Goal: Information Seeking & Learning: Learn about a topic

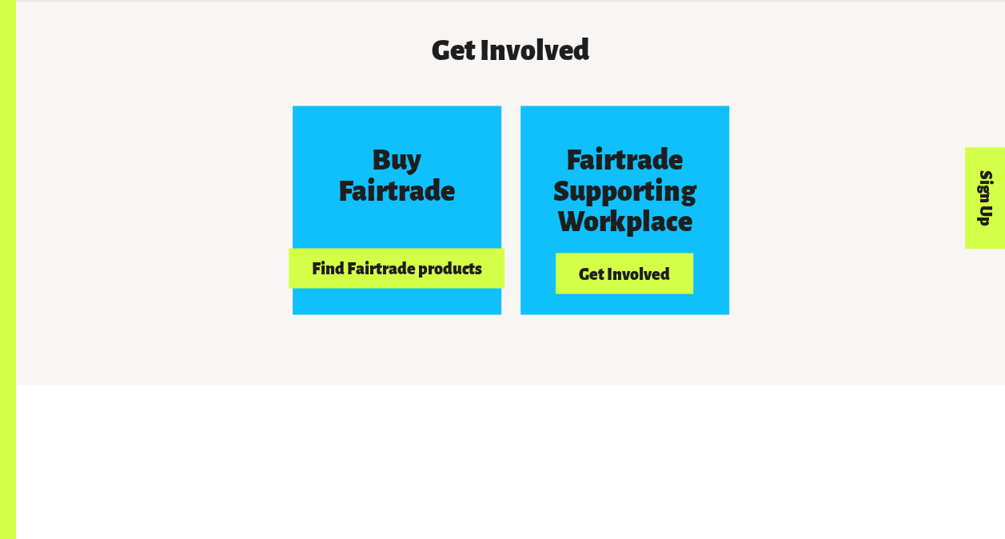
scroll to position [1352, 0]
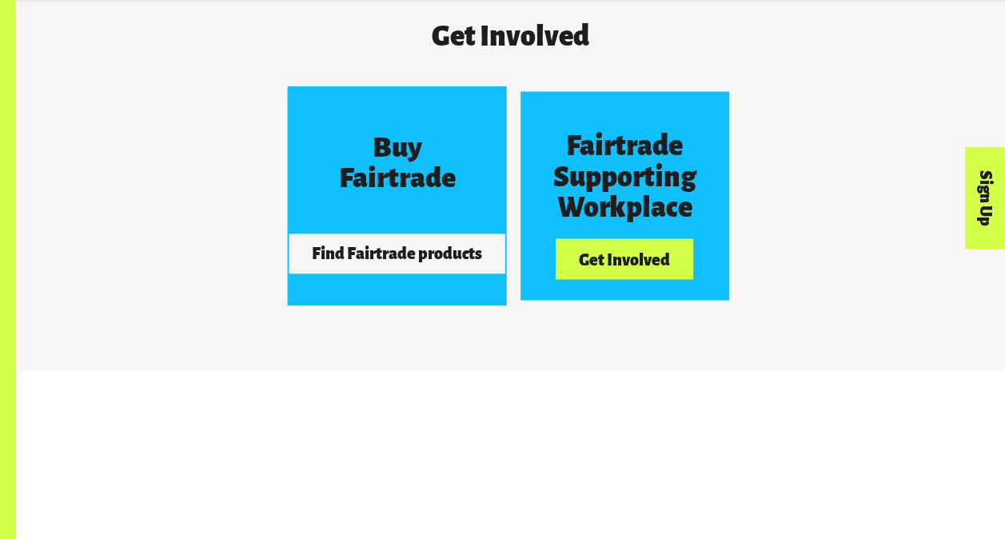
click at [416, 261] on button "Find Fairtrade products" at bounding box center [397, 253] width 216 height 40
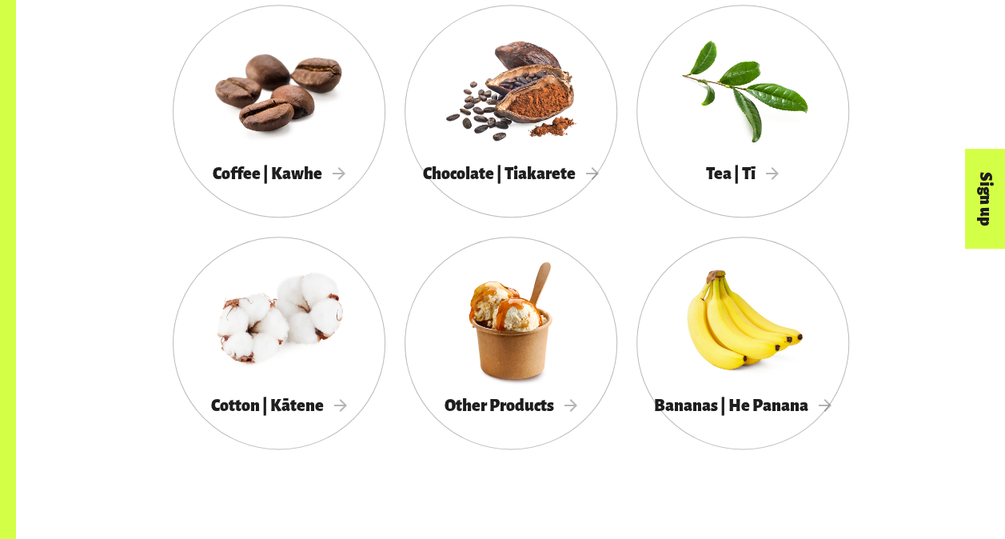
scroll to position [896, 0]
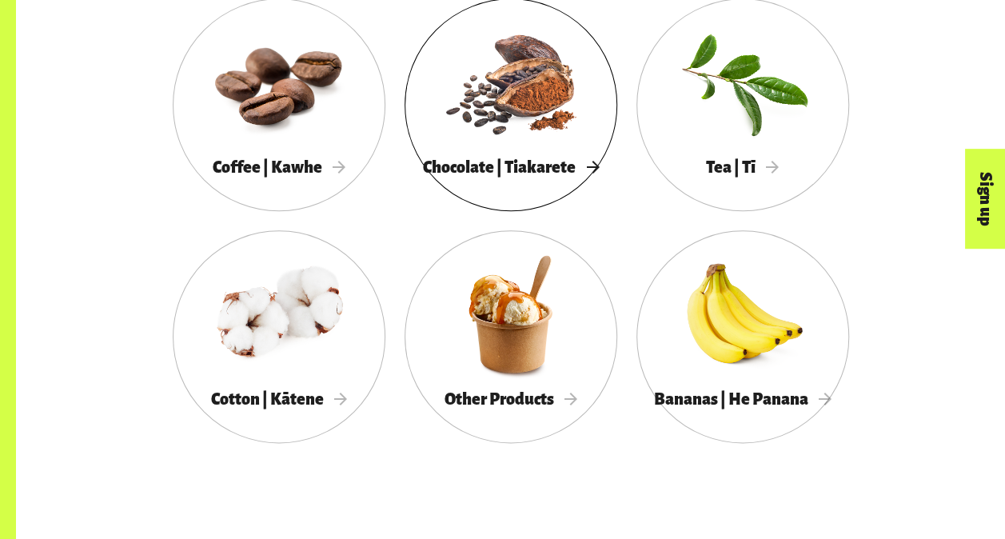
click at [526, 156] on div "Chocolate | Tiakarete" at bounding box center [511, 167] width 213 height 32
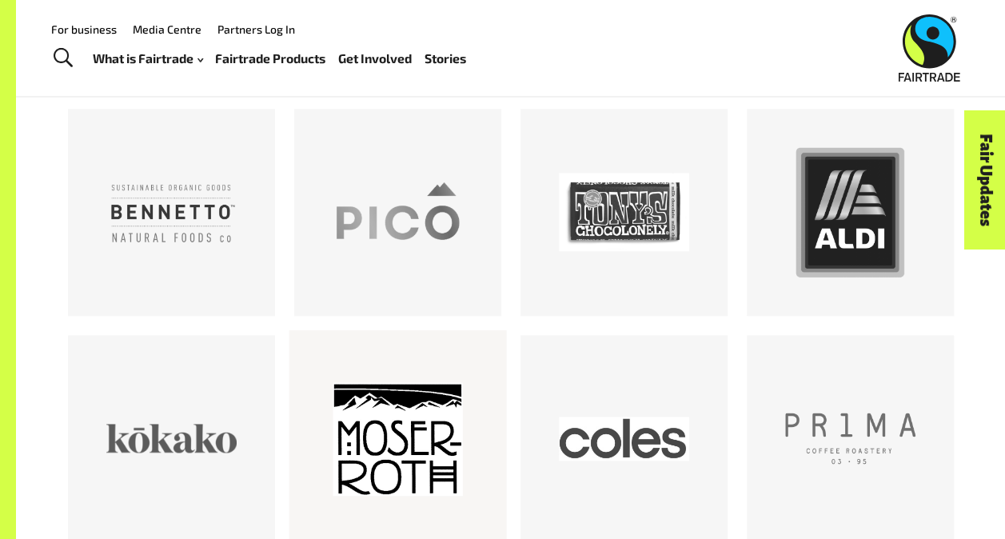
scroll to position [828, 0]
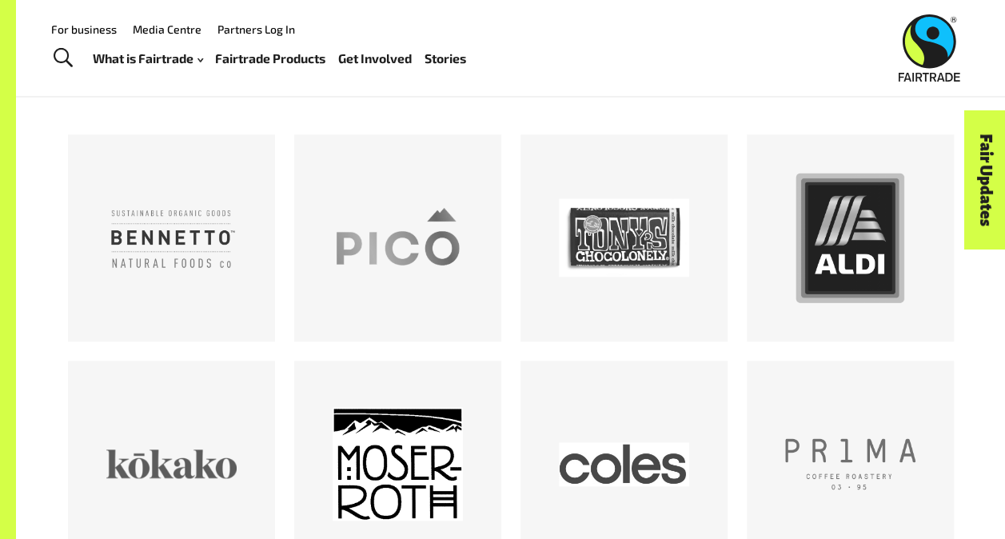
click at [847, 245] on div "Fair Updates" at bounding box center [896, 229] width 138 height 41
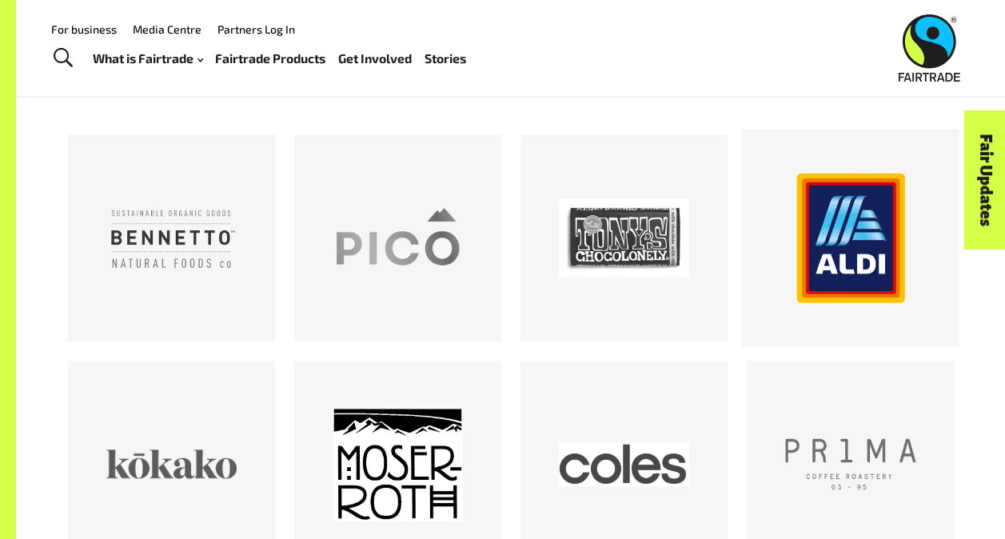
click at [835, 263] on div at bounding box center [850, 238] width 130 height 130
